Goal: Navigation & Orientation: Understand site structure

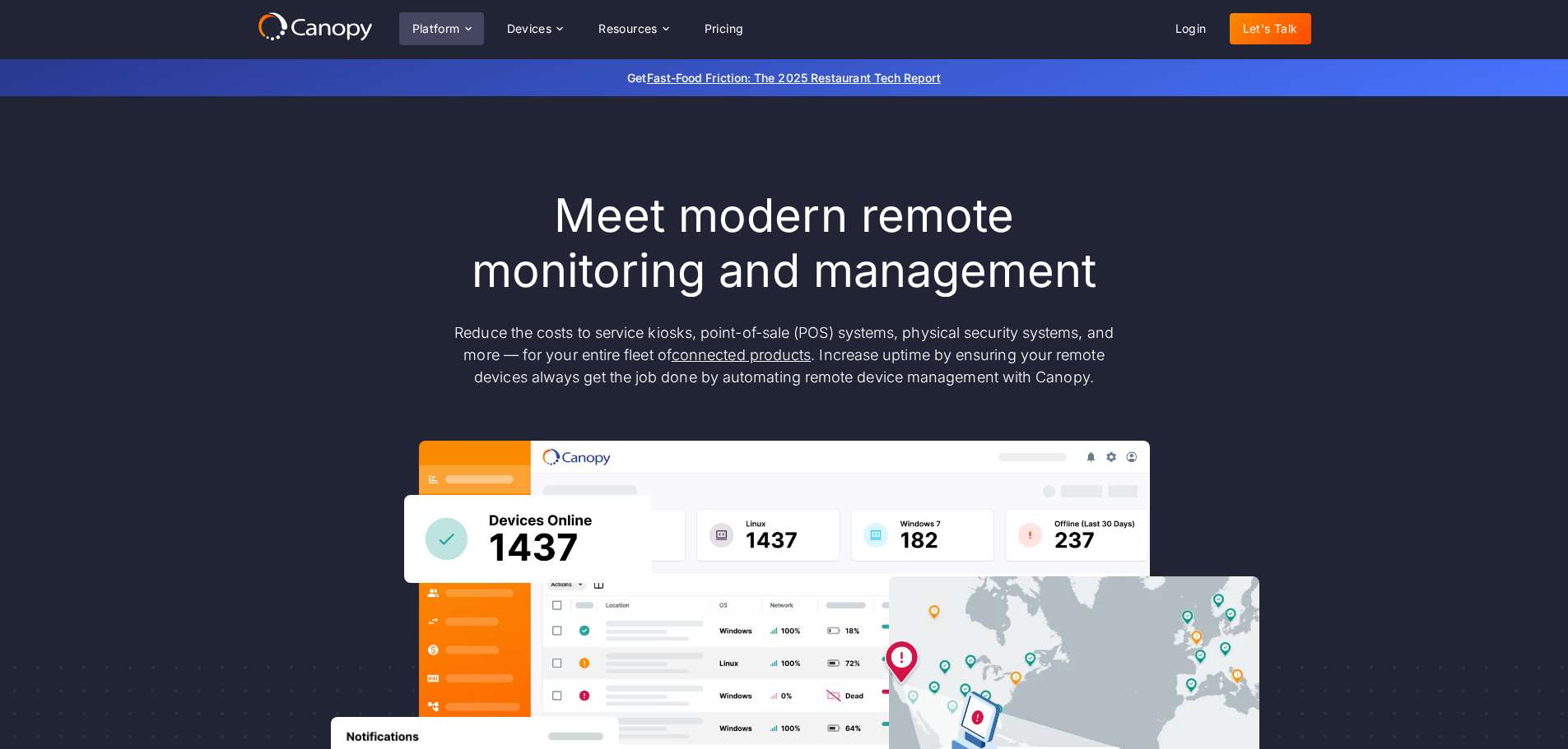
click at [456, 27] on div "Platform" at bounding box center [437, 29] width 48 height 11
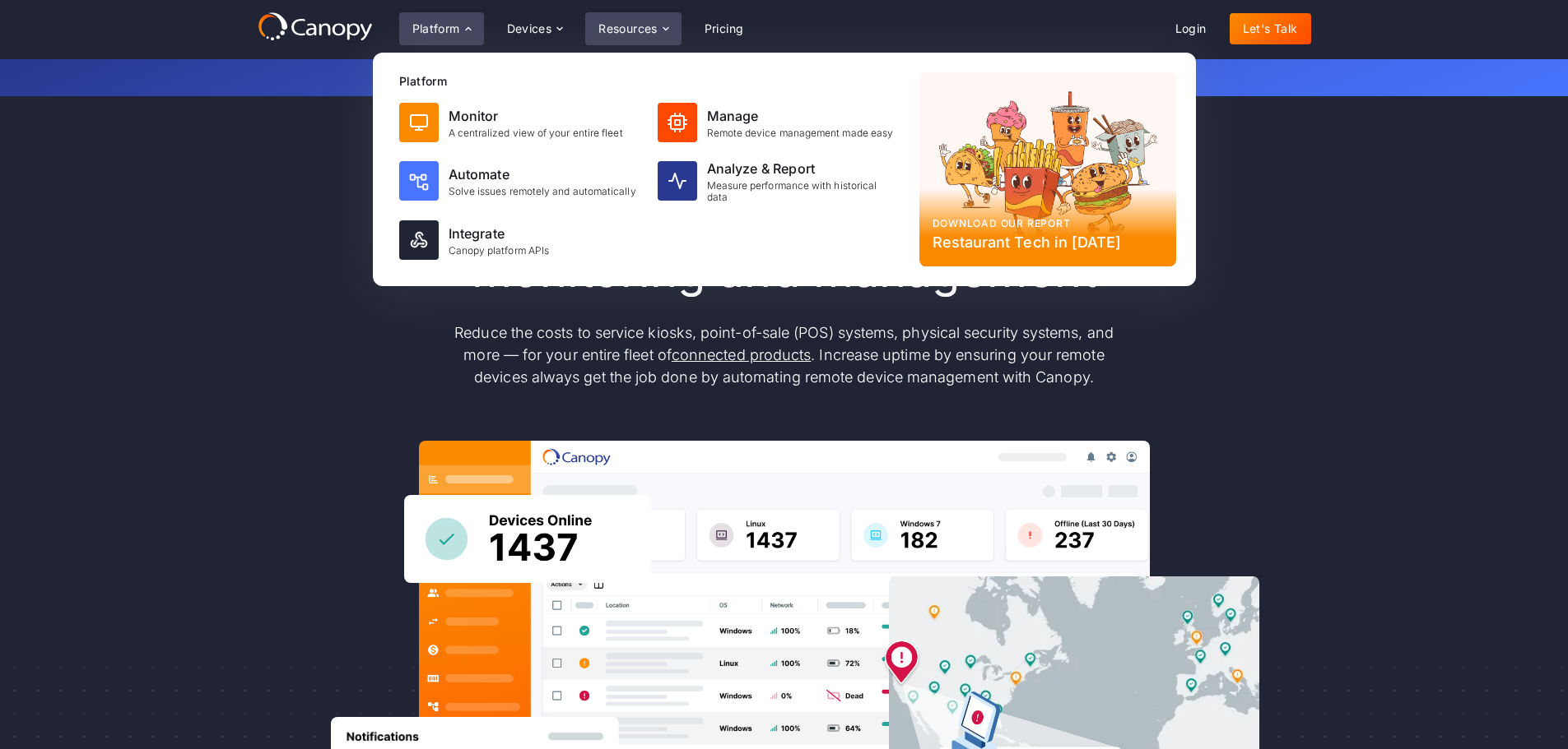
click at [627, 31] on div "Resources" at bounding box center [628, 29] width 59 height 11
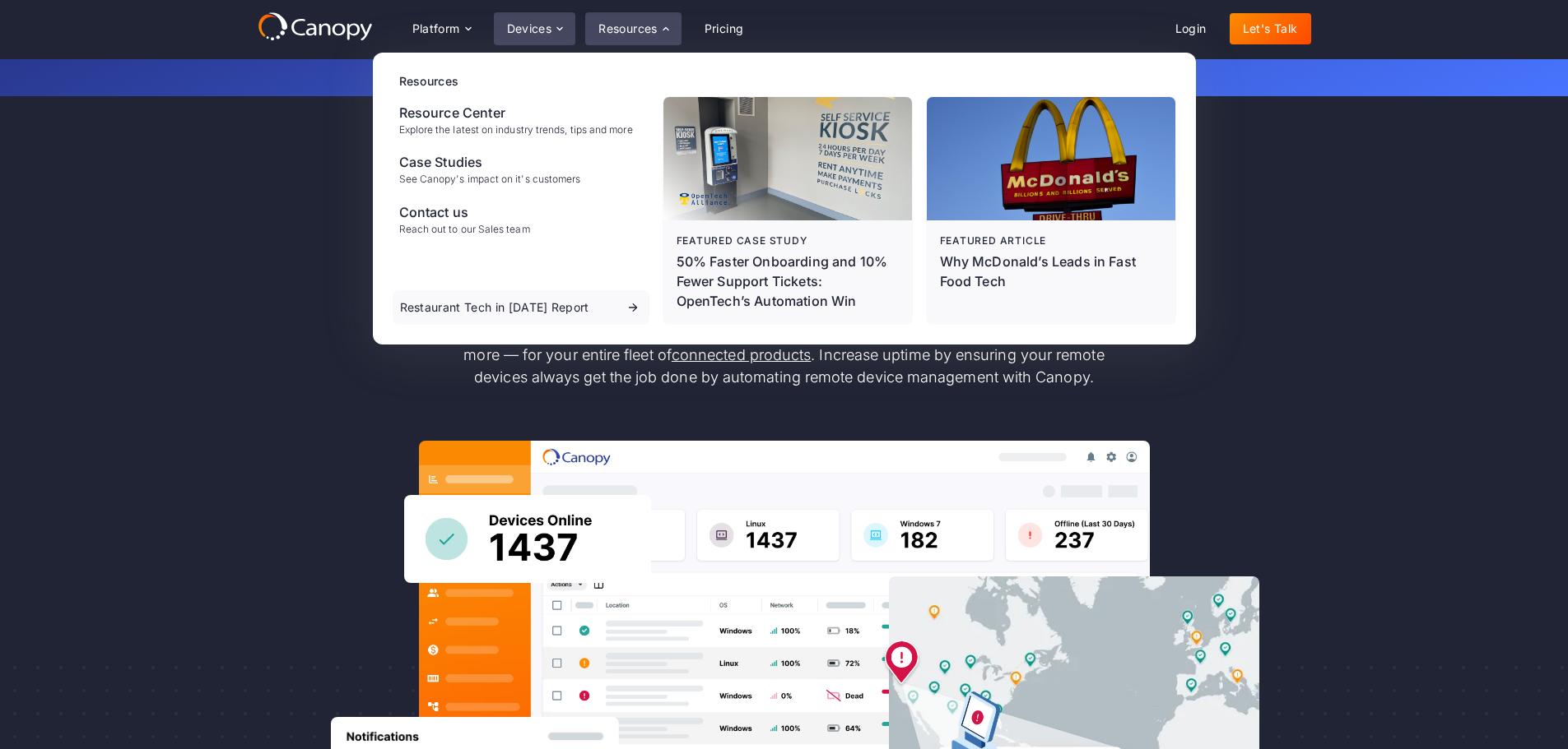
click at [550, 28] on div "Devices" at bounding box center [529, 29] width 45 height 11
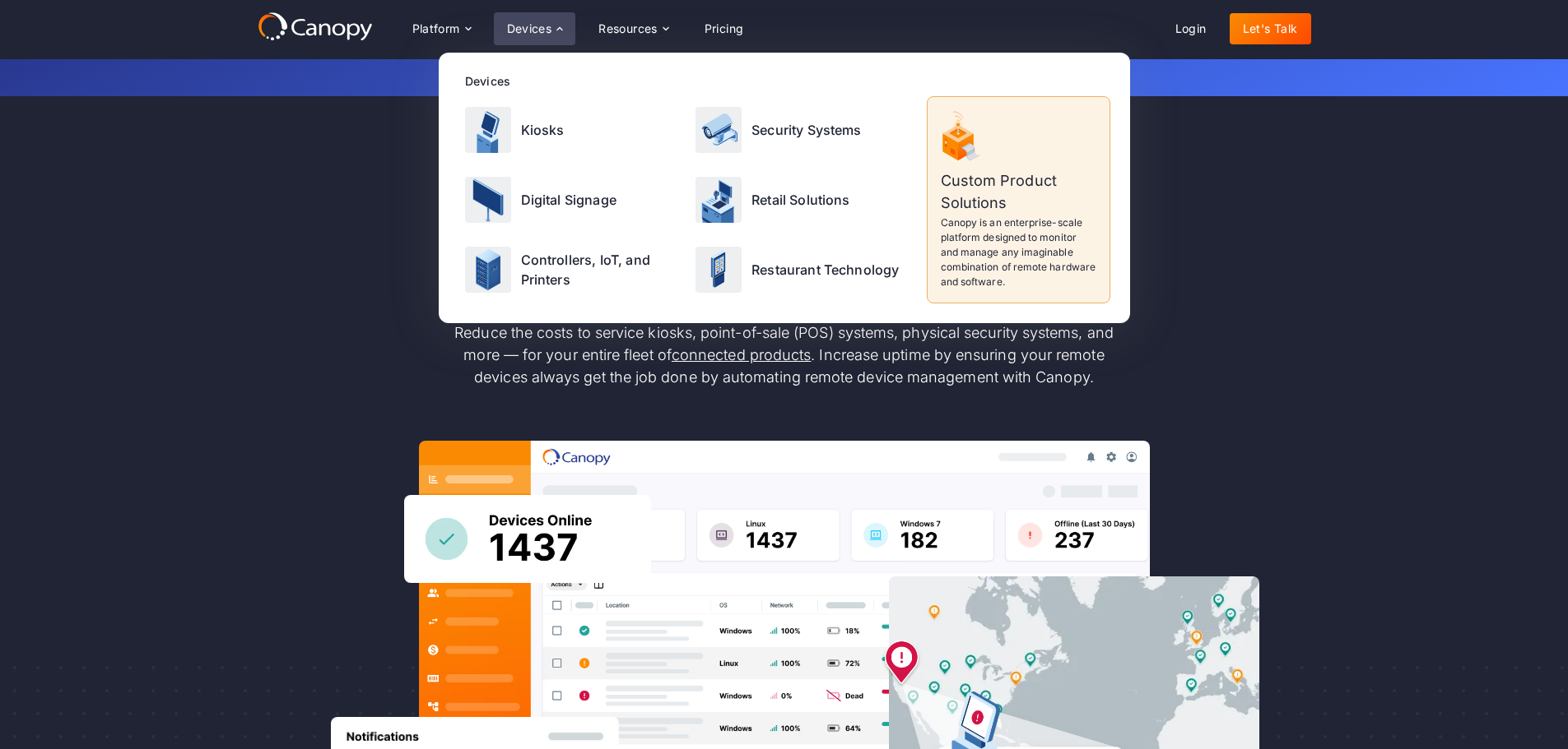
click at [296, 151] on div "Meet modern remote monitoring and management Reduce the costs to service kiosks…" at bounding box center [784, 539] width 1054 height 886
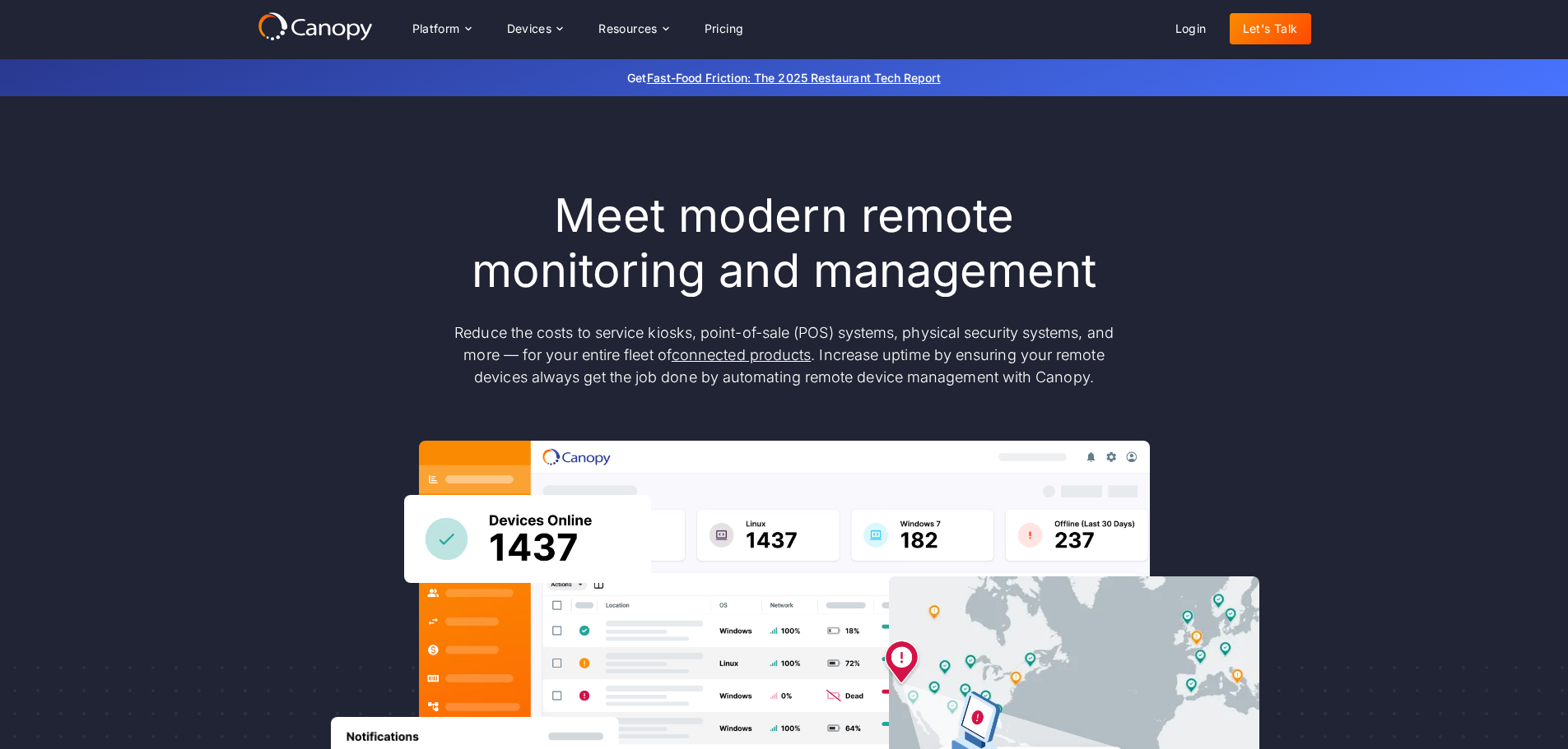
click at [313, 27] on icon at bounding box center [315, 26] width 116 height 30
